Goal: Find specific page/section

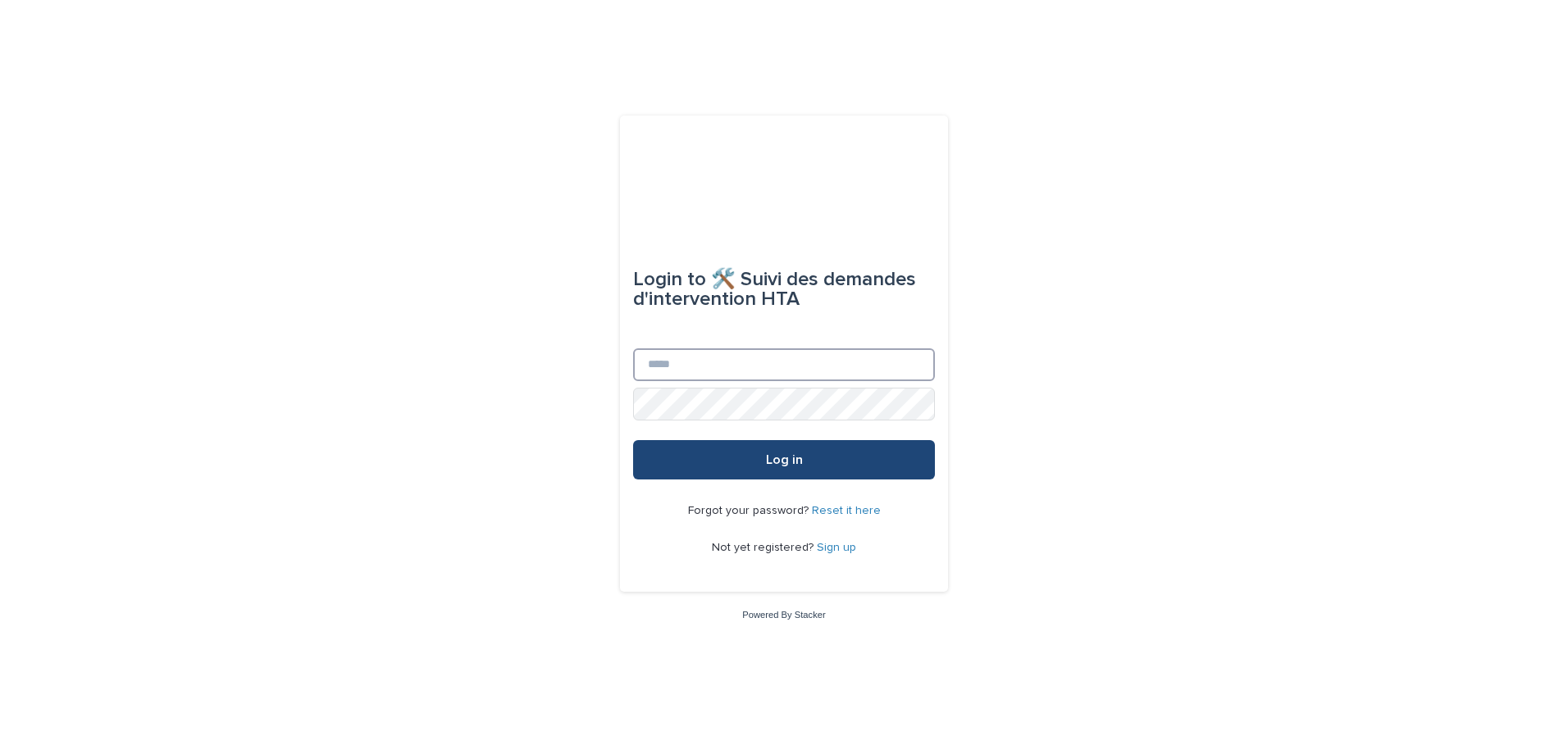
type input "**********"
click at [816, 465] on button "Log in" at bounding box center [784, 460] width 301 height 39
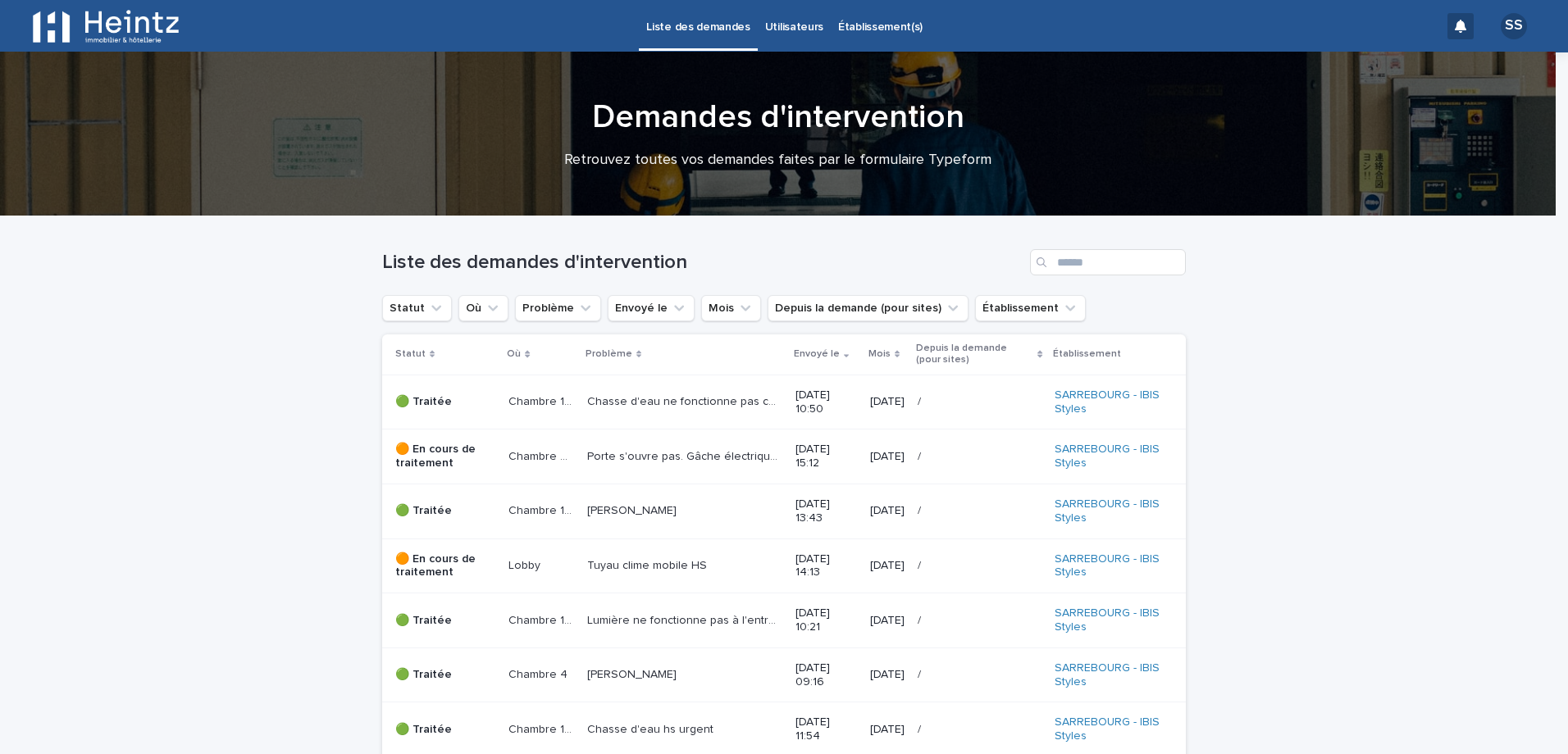
click at [587, 398] on p "Chasse d'eau ne fonctionne pas correctement" at bounding box center [687, 401] width 199 height 17
